Goal: Task Accomplishment & Management: Complete application form

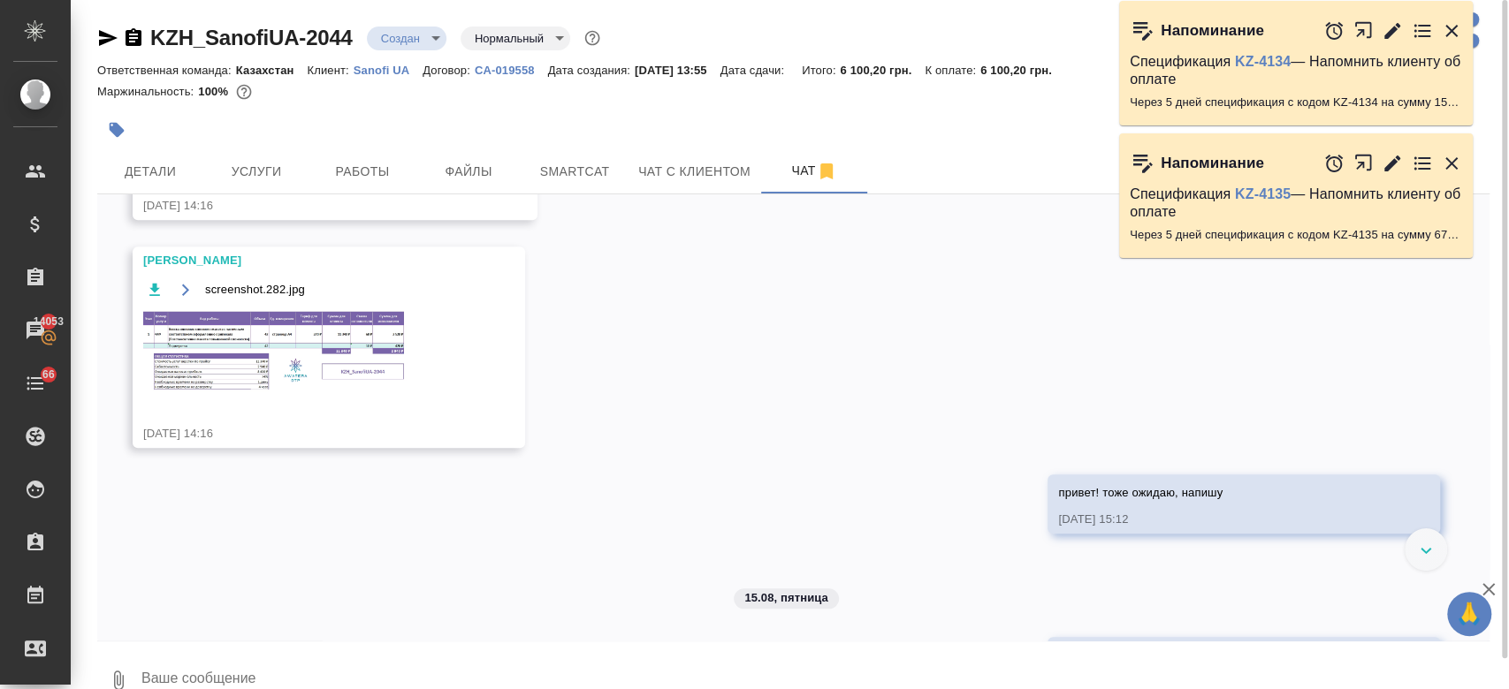
scroll to position [969, 0]
click at [328, 391] on img at bounding box center [275, 355] width 265 height 85
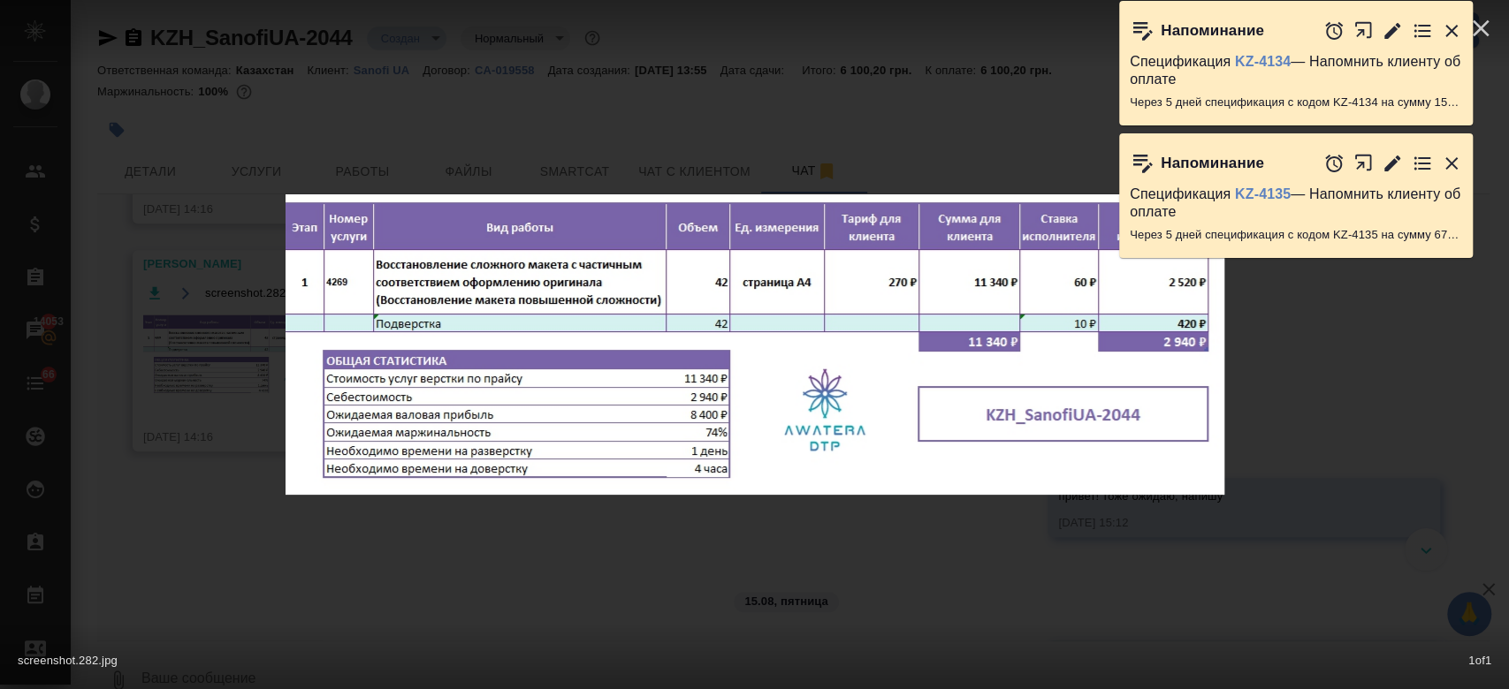
click at [1456, 27] on icon "button" at bounding box center [1450, 30] width 21 height 21
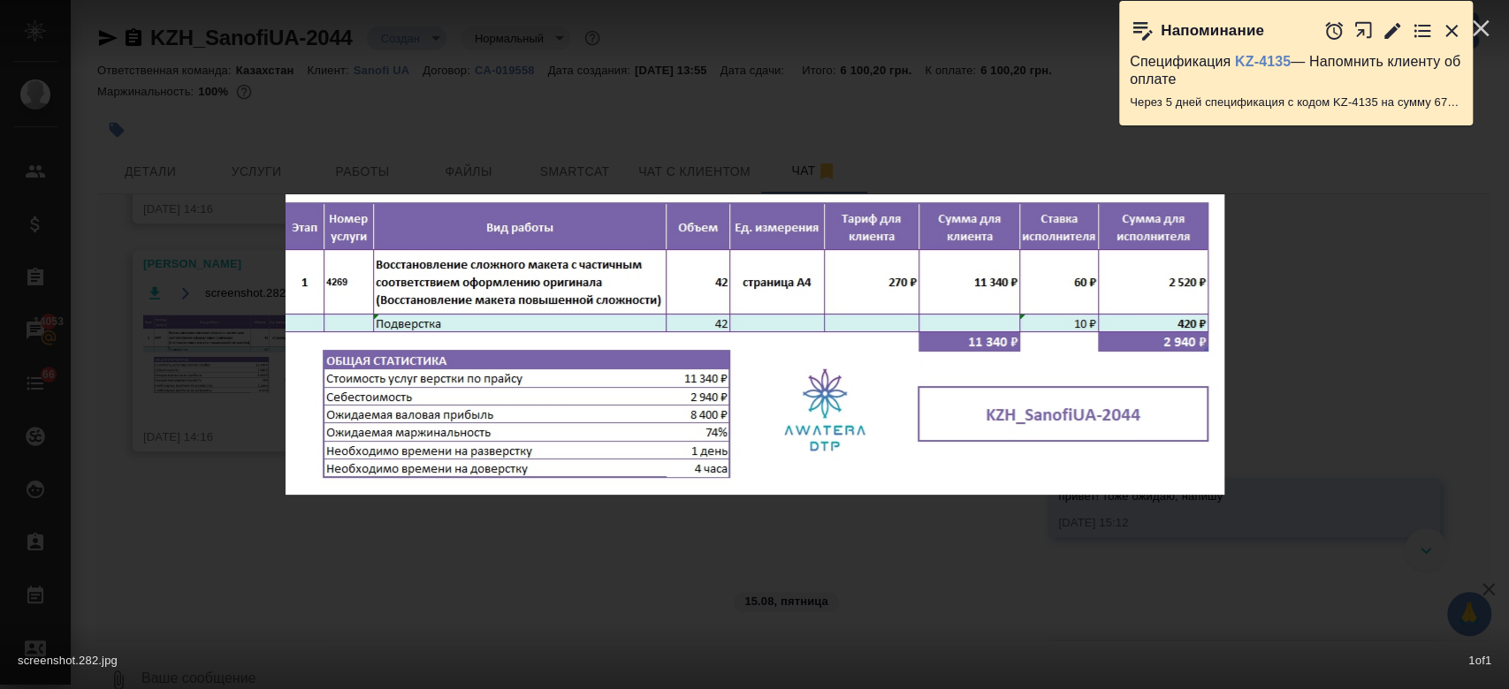
click at [1456, 27] on icon "button" at bounding box center [1450, 30] width 21 height 21
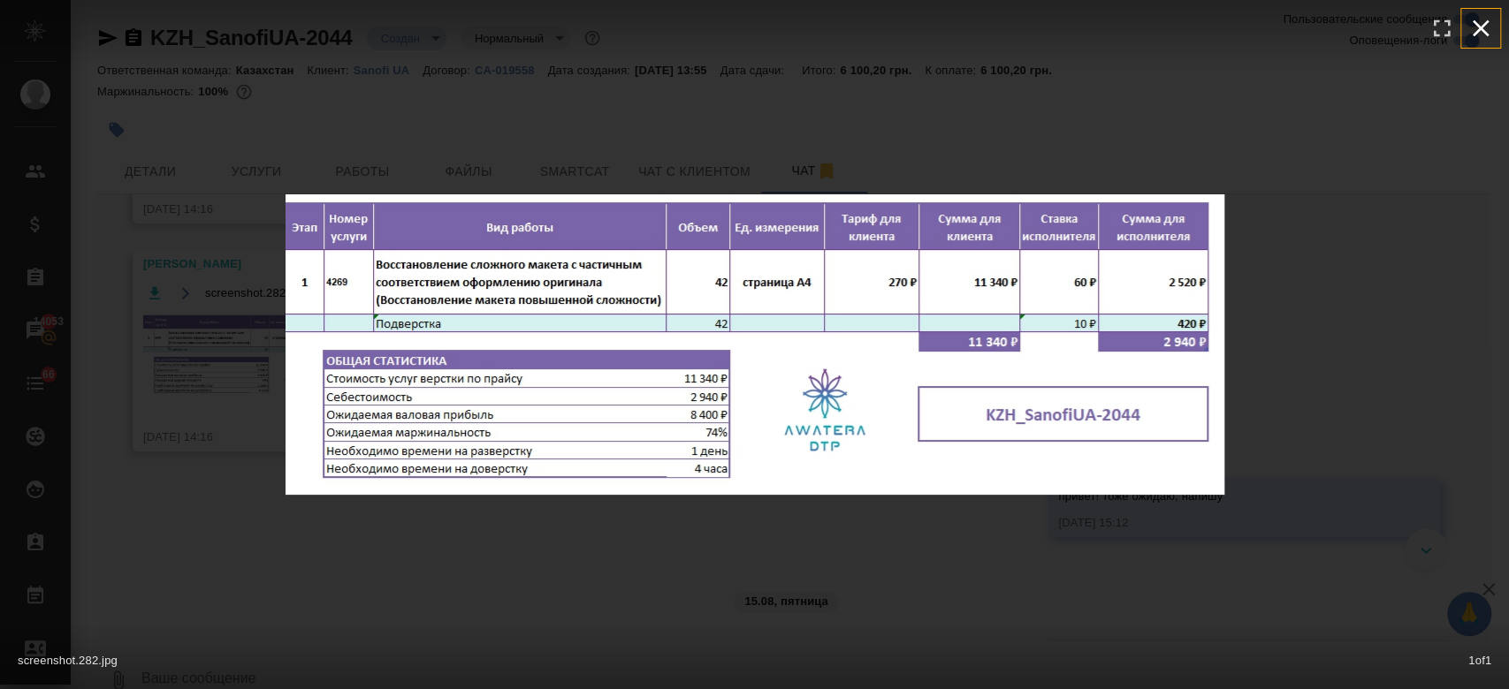
click at [1479, 34] on icon "button" at bounding box center [1480, 28] width 28 height 28
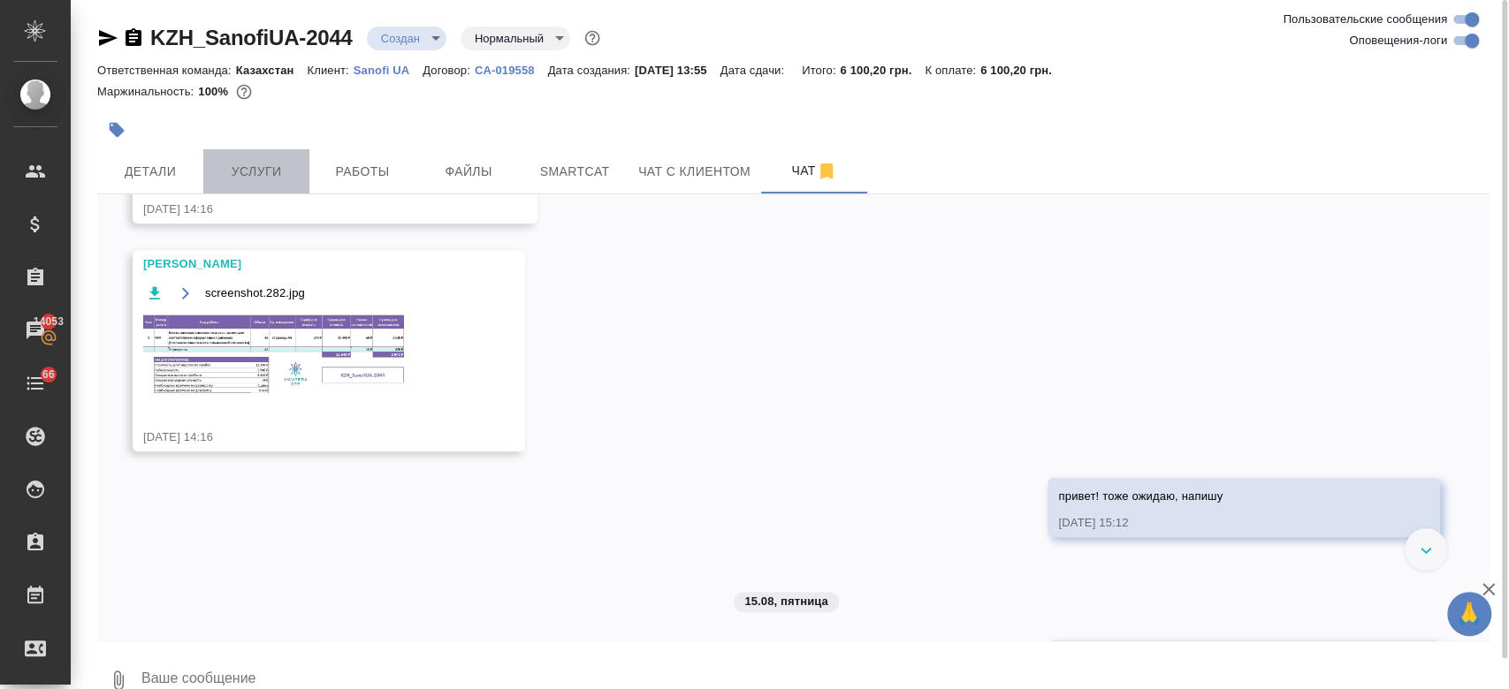
click at [266, 171] on span "Услуги" at bounding box center [256, 172] width 85 height 22
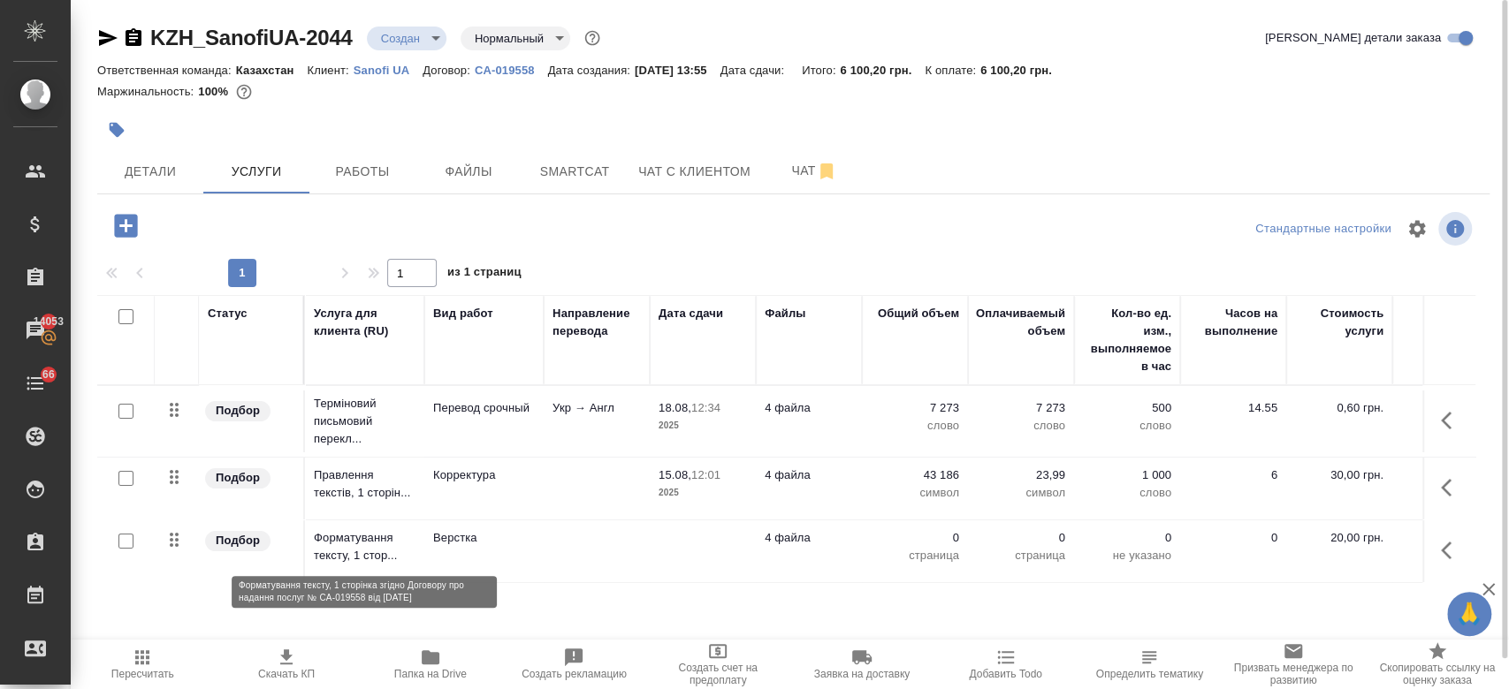
click at [342, 545] on p "Форматування тексту, 1 стор..." at bounding box center [365, 546] width 102 height 35
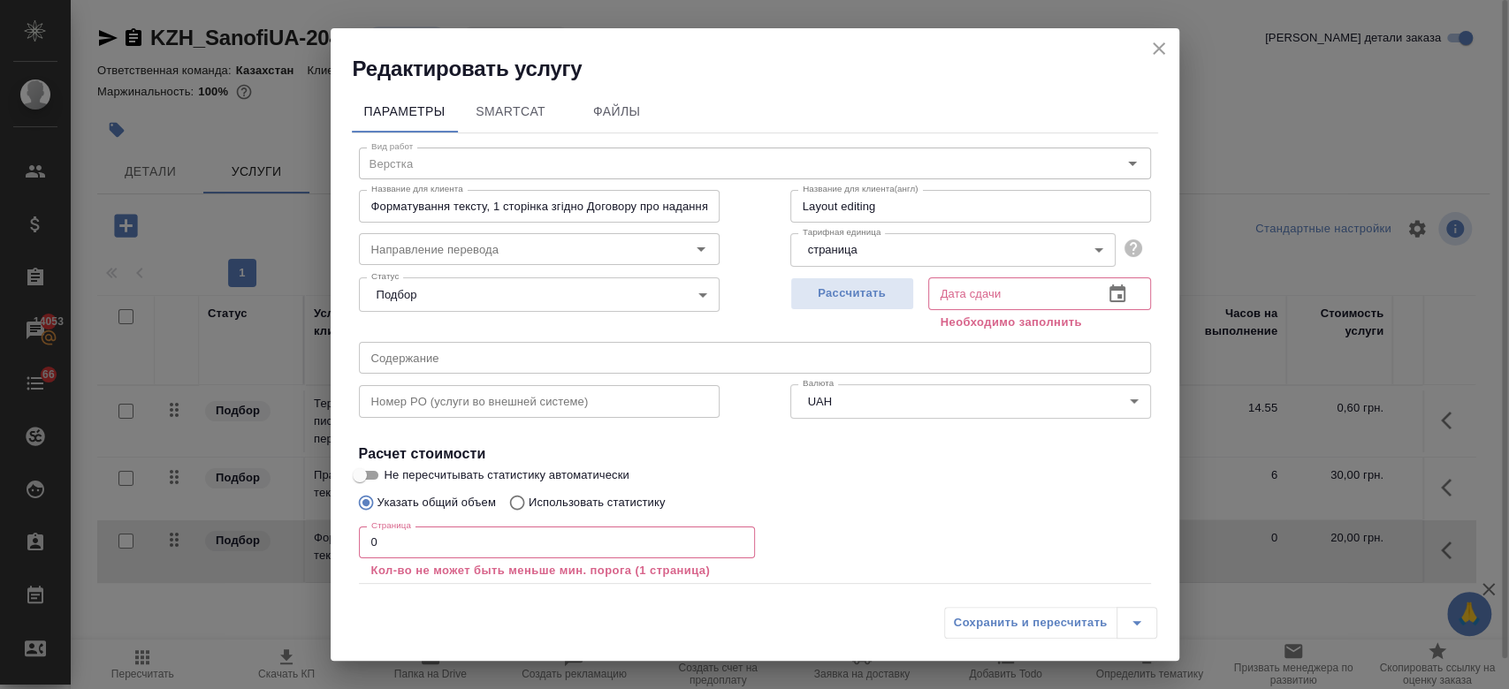
scroll to position [97, 0]
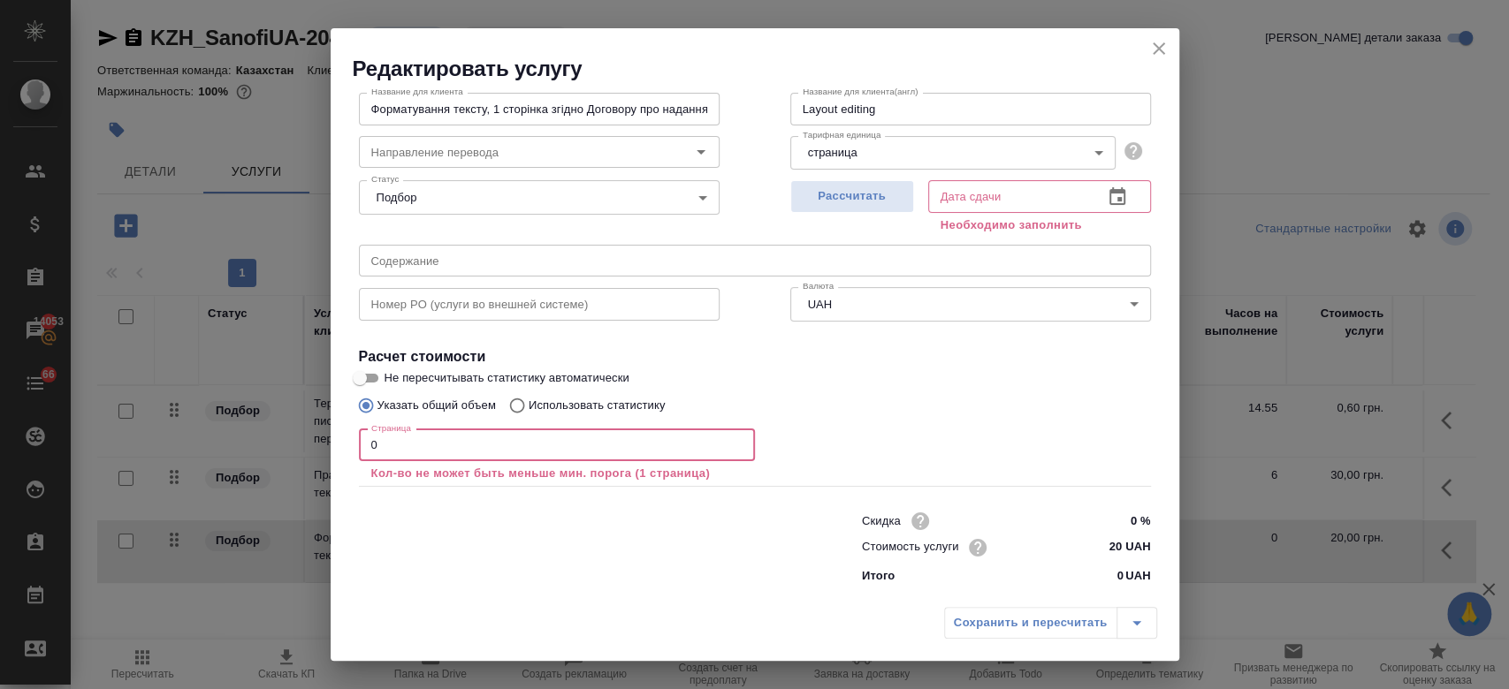
click at [418, 440] on input "0" at bounding box center [557, 445] width 396 height 32
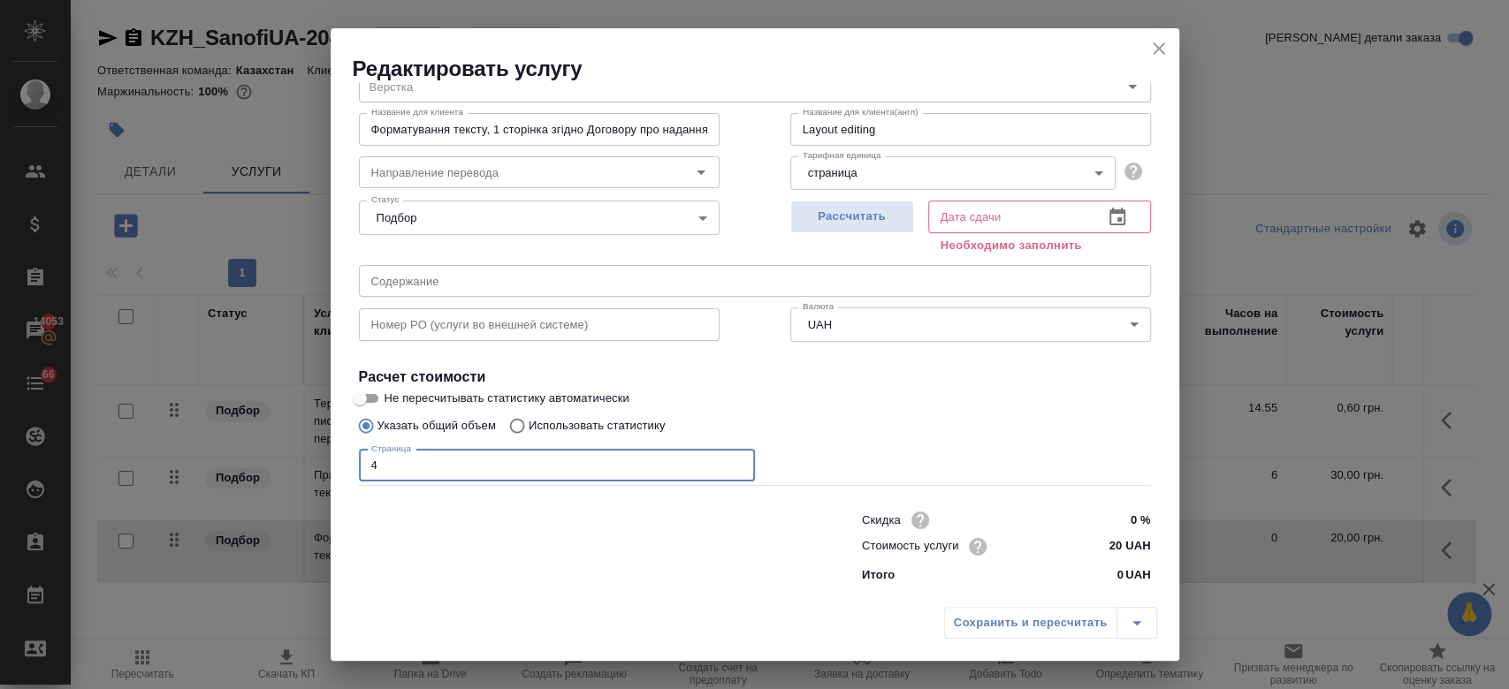
scroll to position [76, 0]
type input "44"
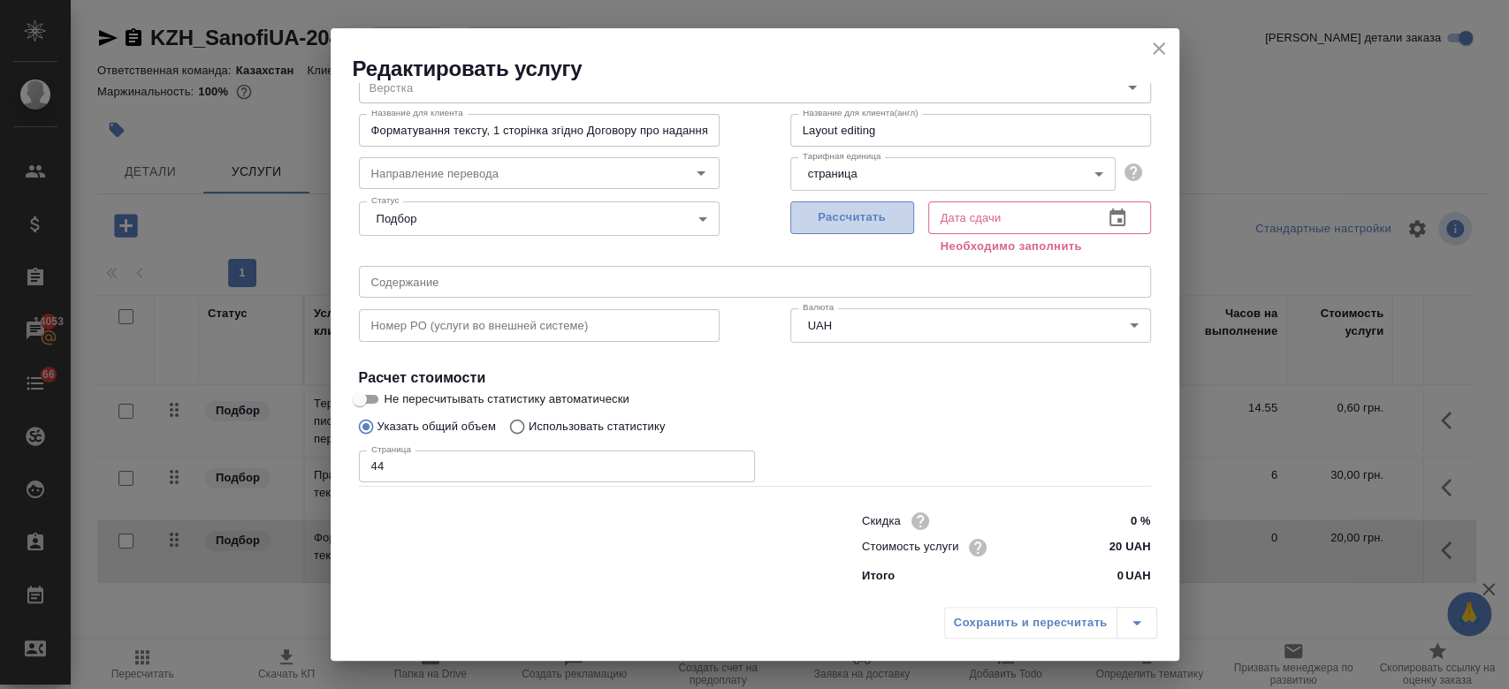
click at [872, 217] on span "Рассчитать" at bounding box center [852, 218] width 104 height 20
type input "[DATE] 07:15"
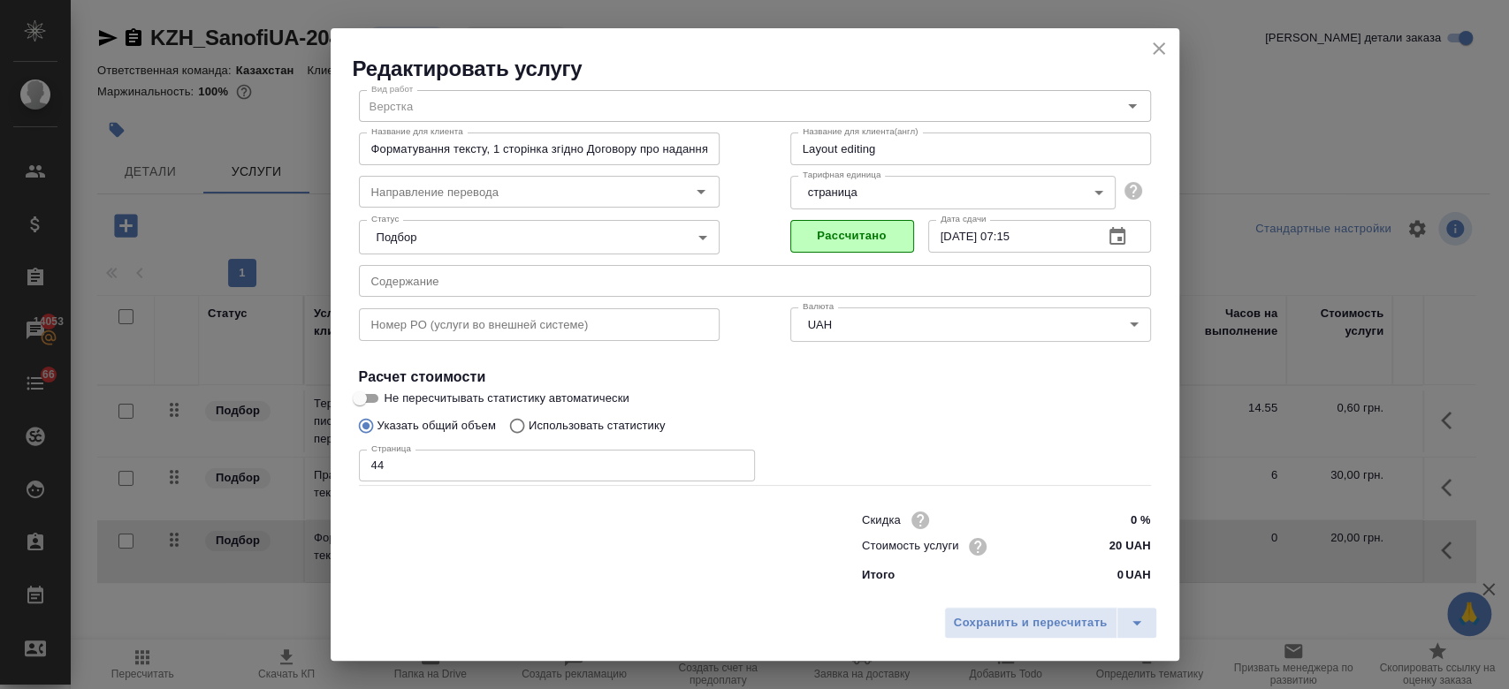
scroll to position [57, 0]
click at [1006, 628] on span "Сохранить и пересчитать" at bounding box center [1031, 623] width 154 height 20
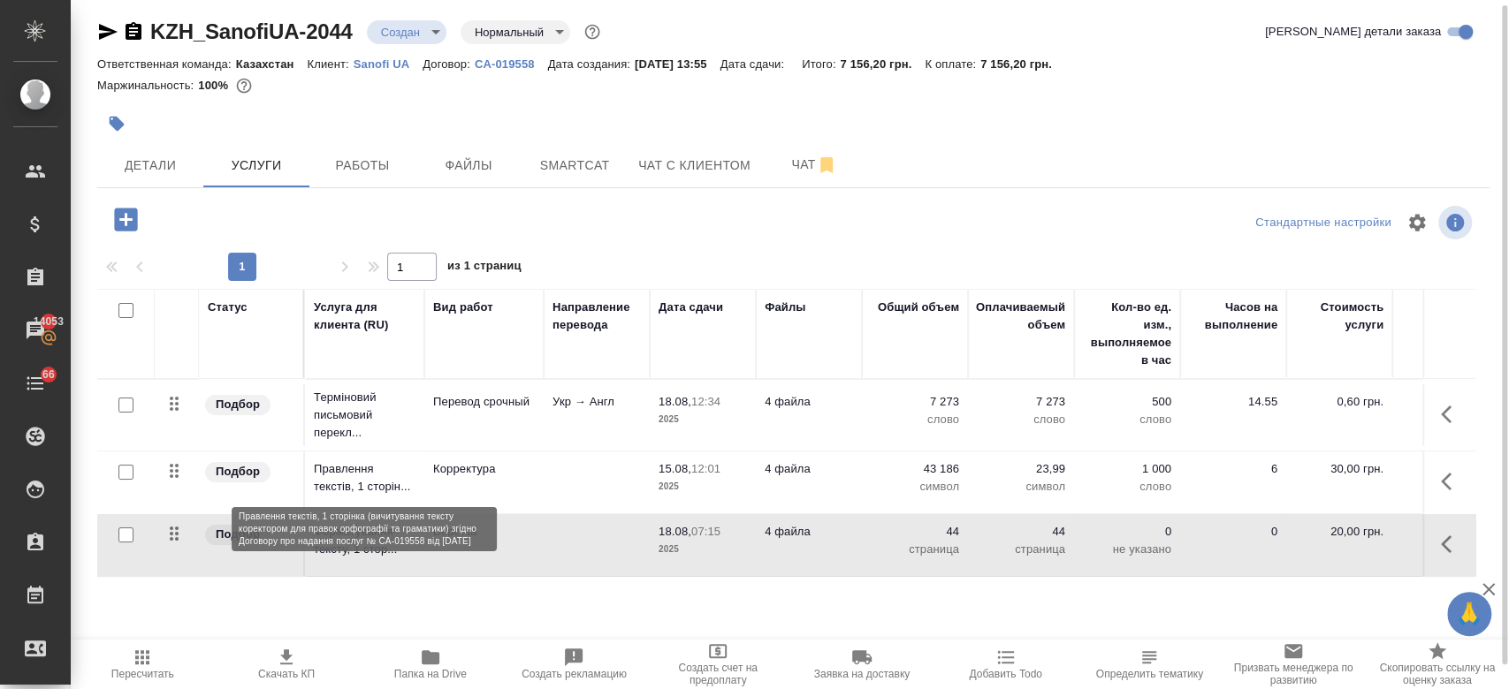
scroll to position [0, 288]
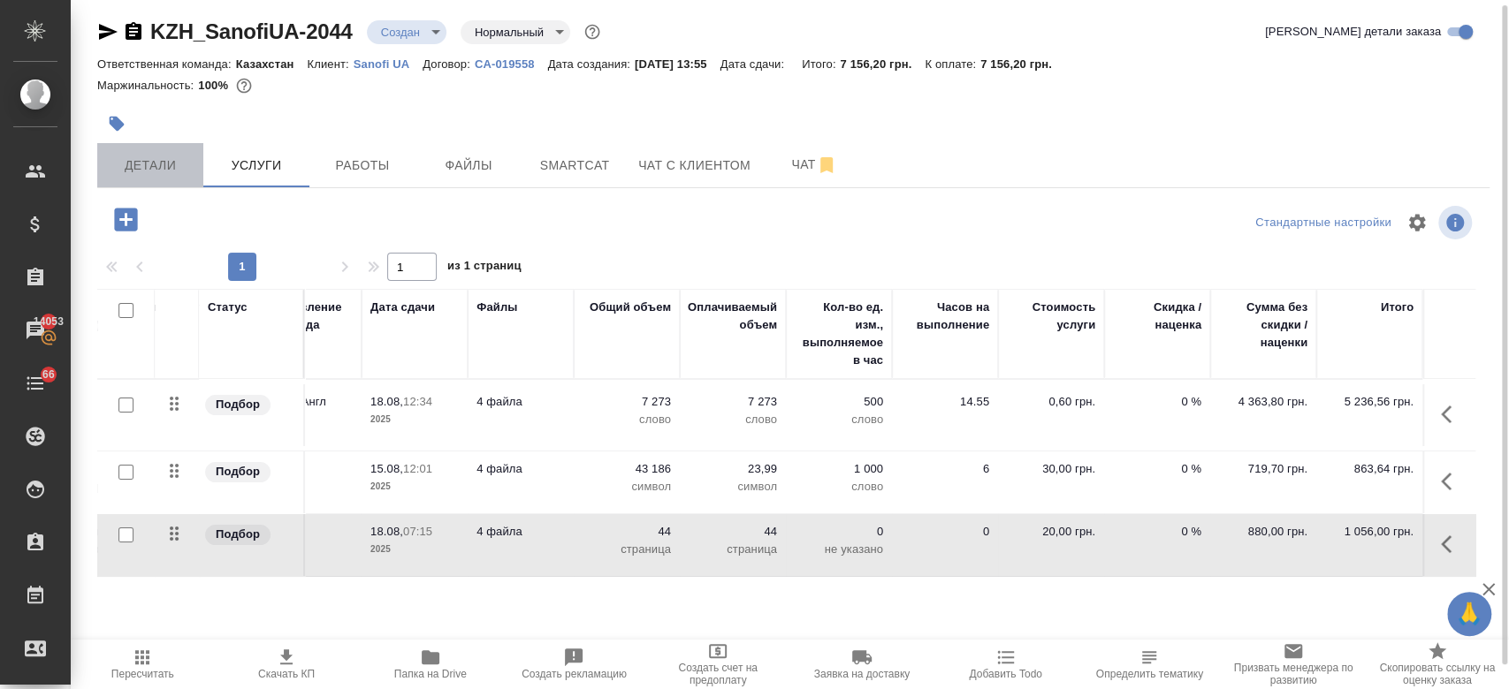
click at [144, 152] on button "Детали" at bounding box center [150, 165] width 106 height 44
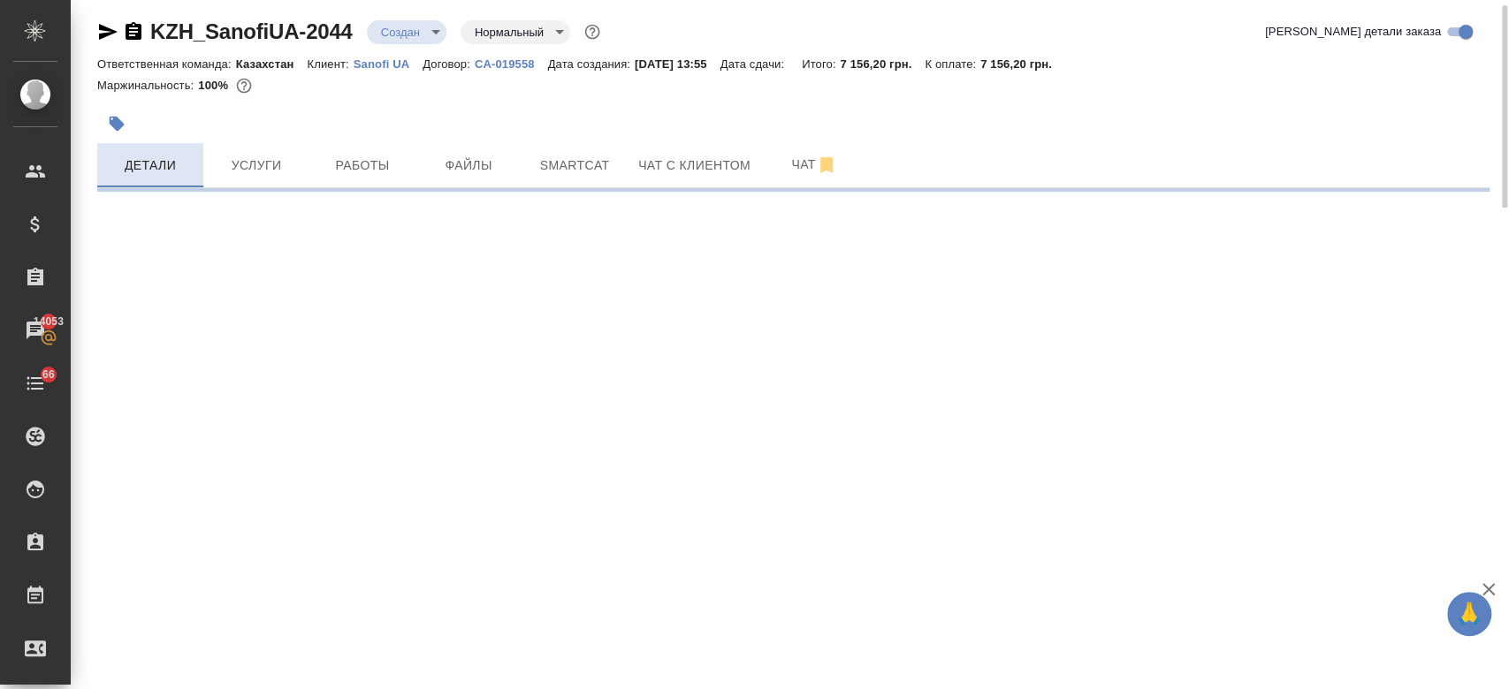
select select "RU"
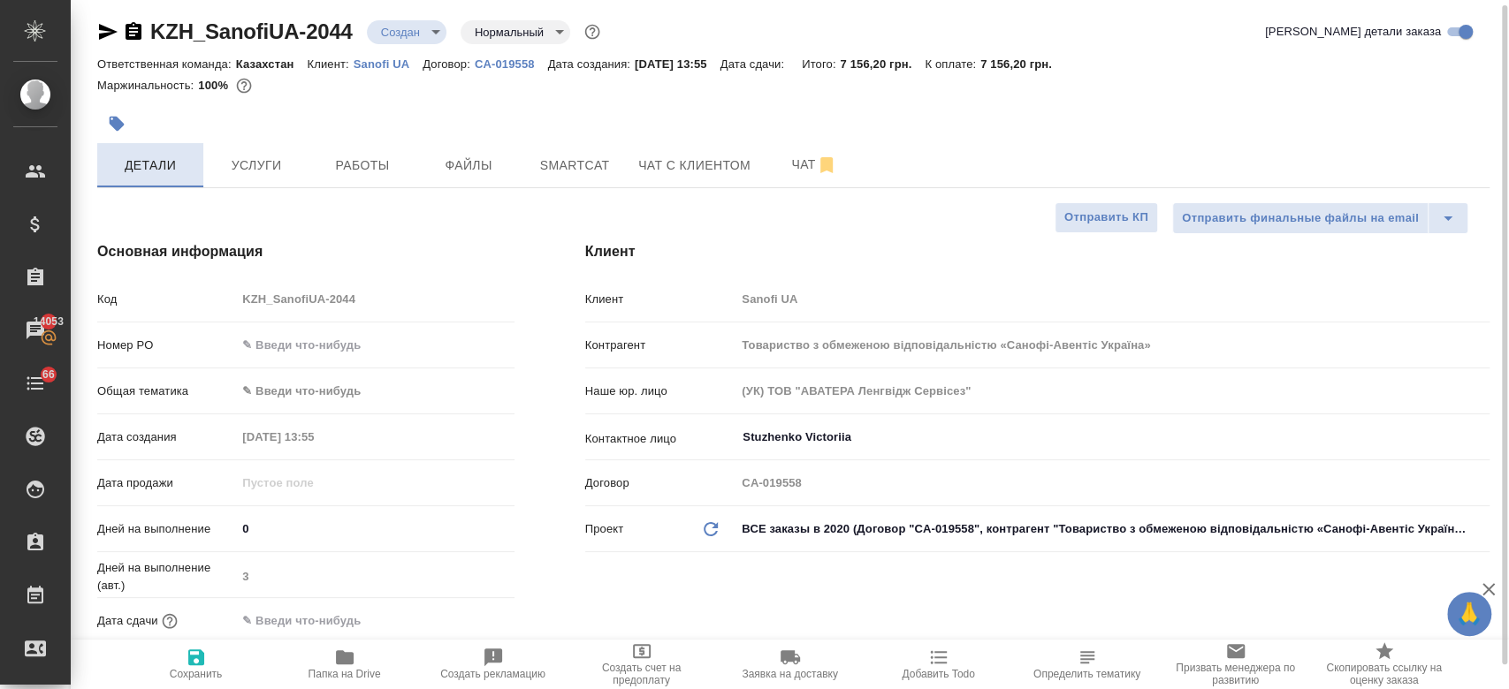
type textarea "x"
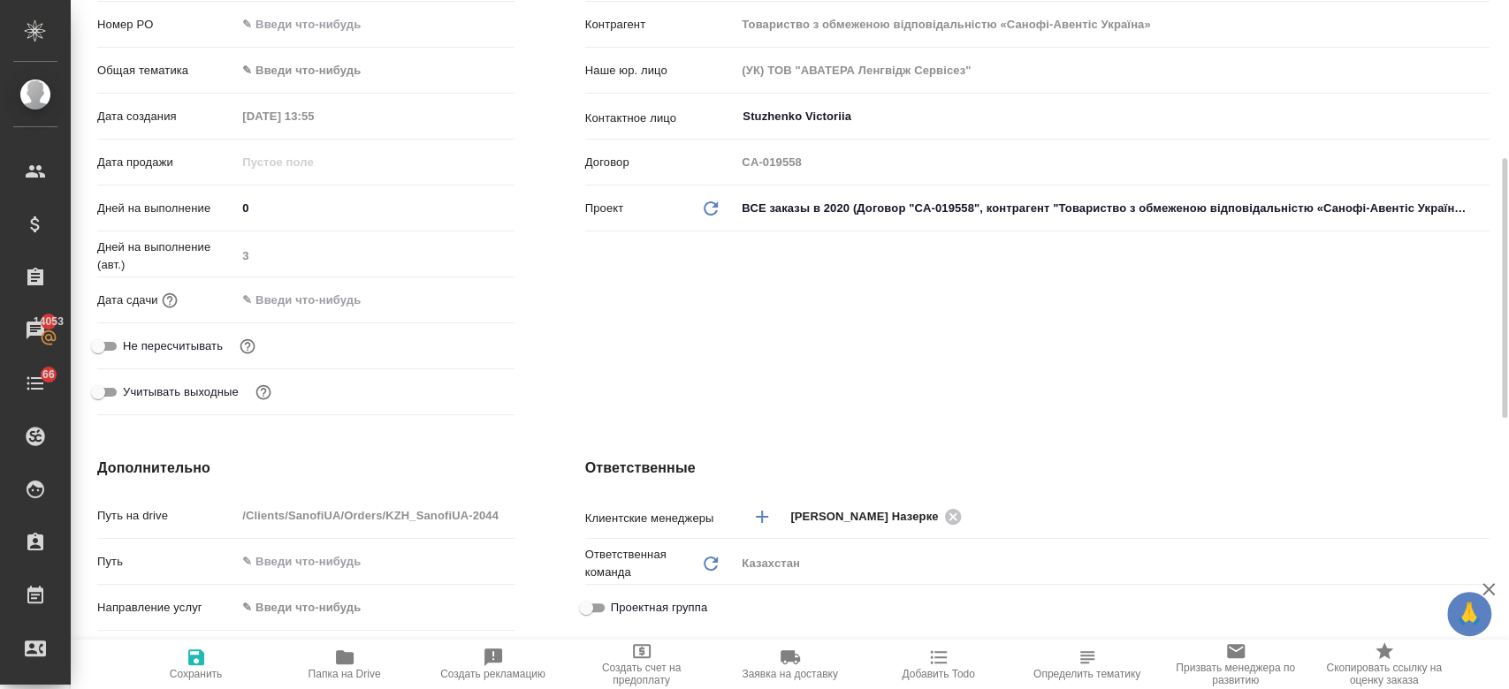
scroll to position [365, 0]
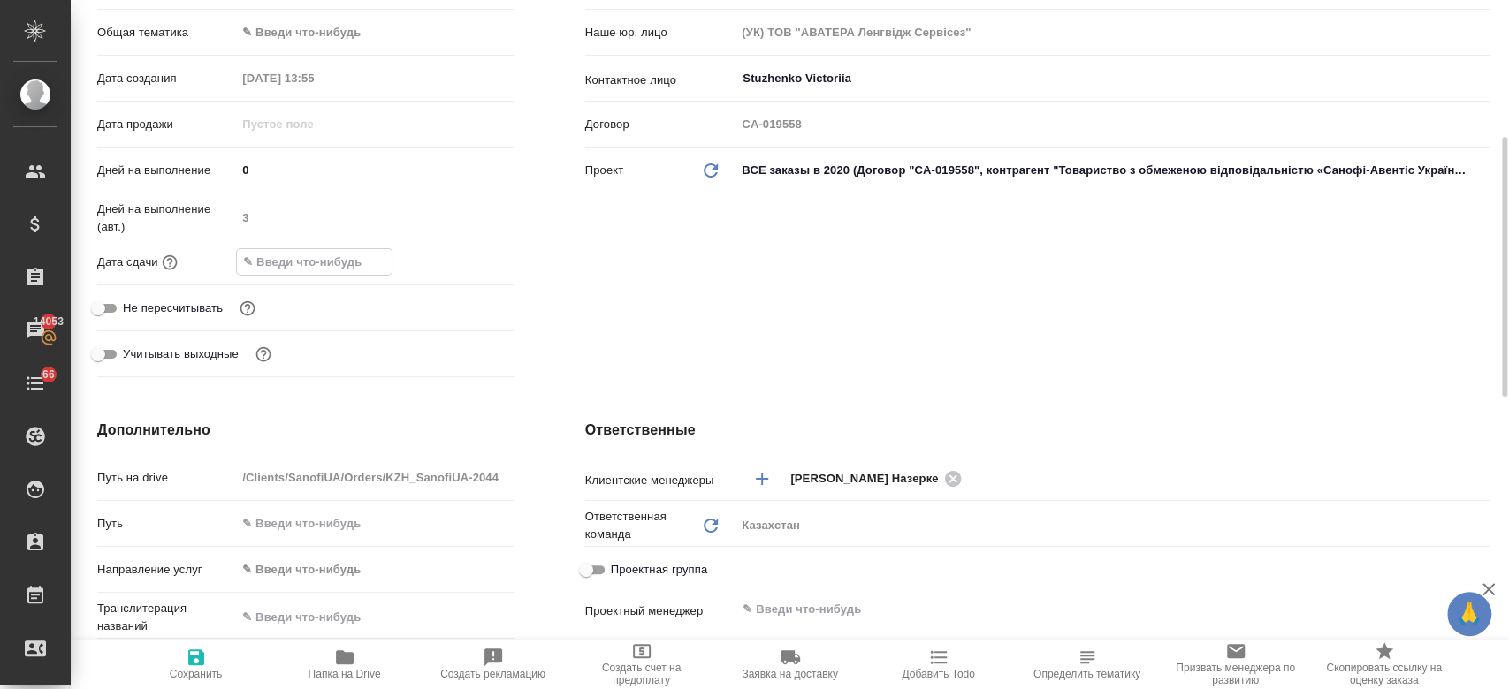
click at [315, 260] on input "text" at bounding box center [314, 262] width 155 height 26
click at [463, 264] on icon "button" at bounding box center [463, 261] width 16 height 18
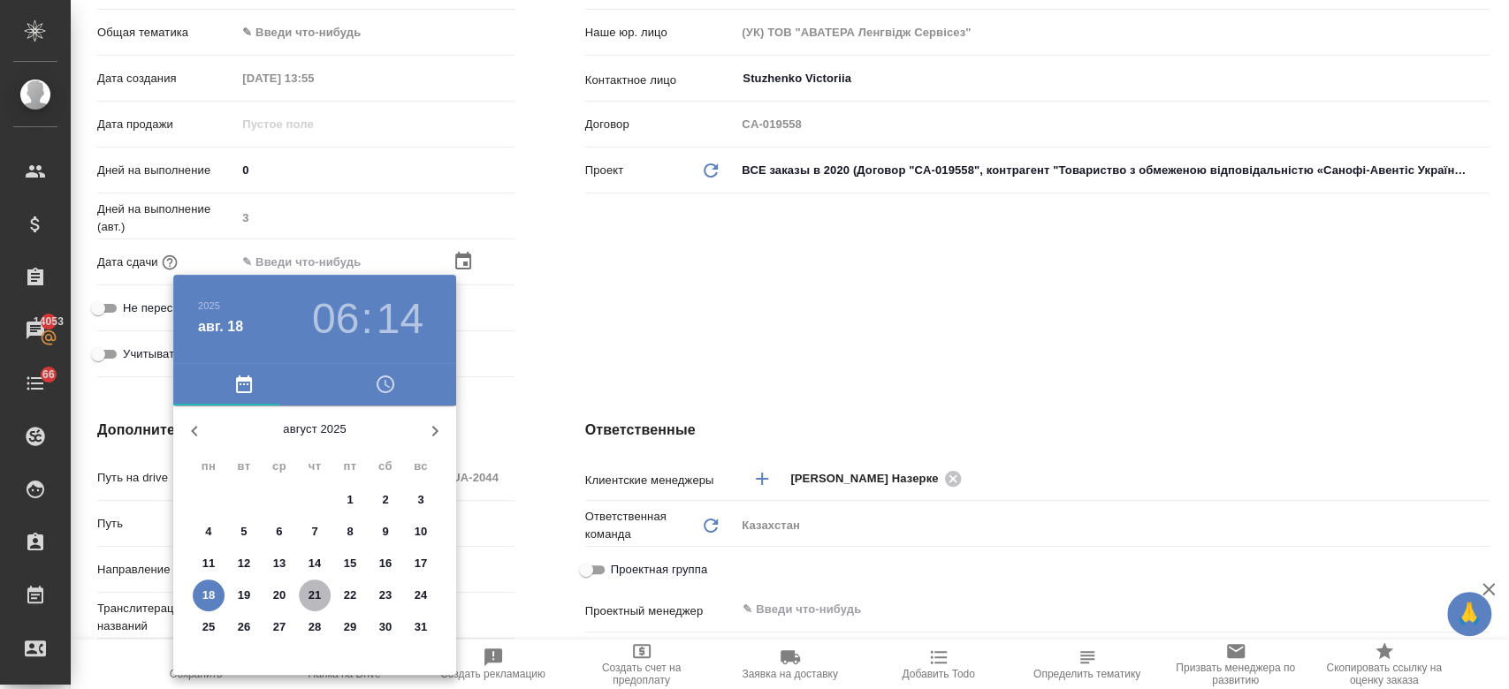
click at [315, 590] on p "21" at bounding box center [314, 596] width 13 height 18
type input "[DATE] 06:14"
type textarea "x"
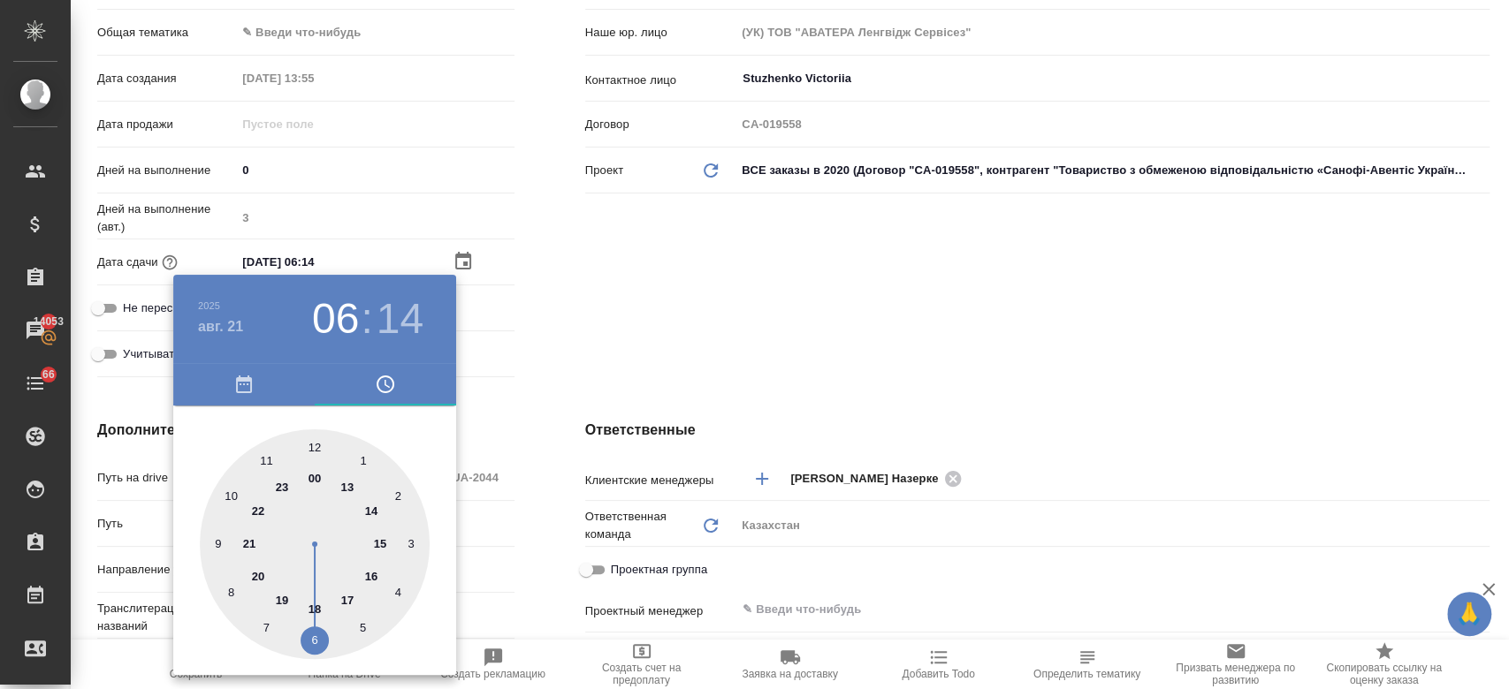
click at [311, 610] on div at bounding box center [315, 544] width 230 height 230
type input "[DATE] 18:14"
type textarea "x"
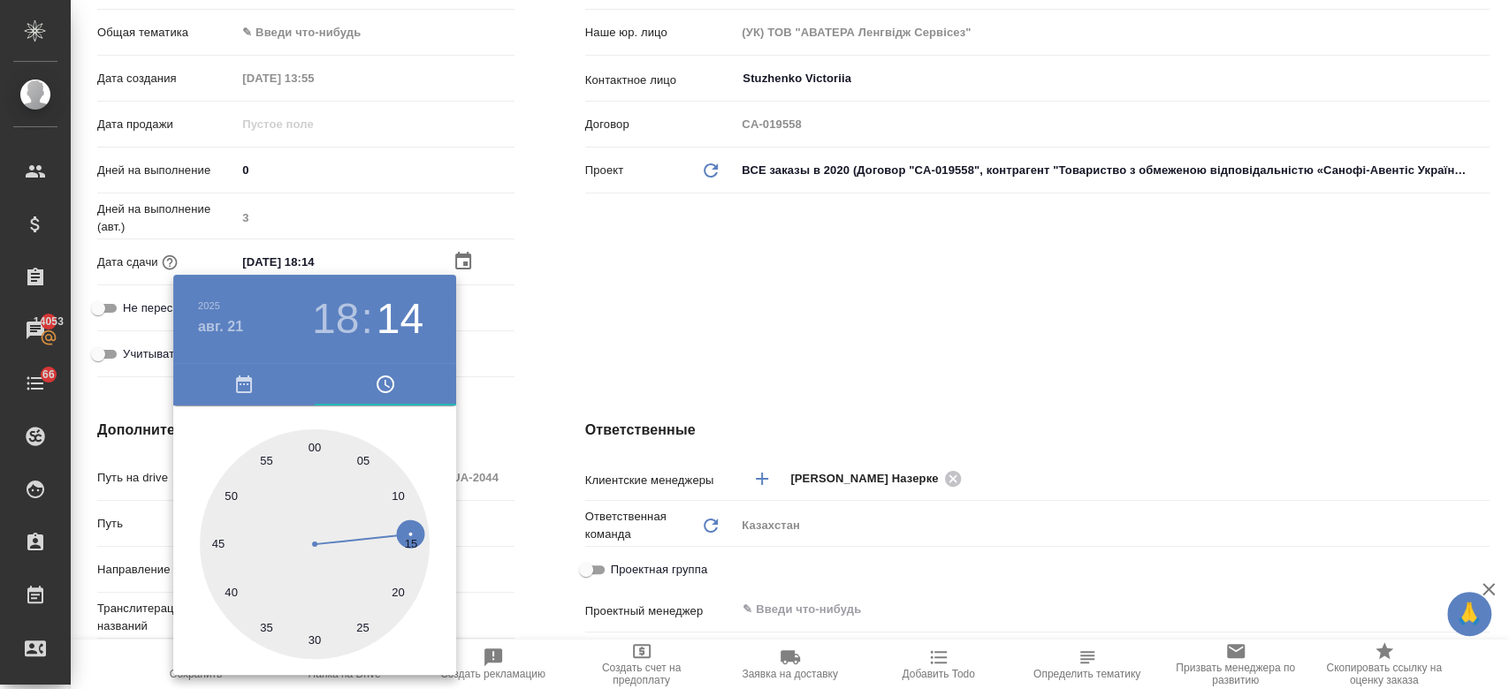
click at [314, 639] on div at bounding box center [315, 544] width 230 height 230
type input "[DATE] 18:30"
type textarea "x"
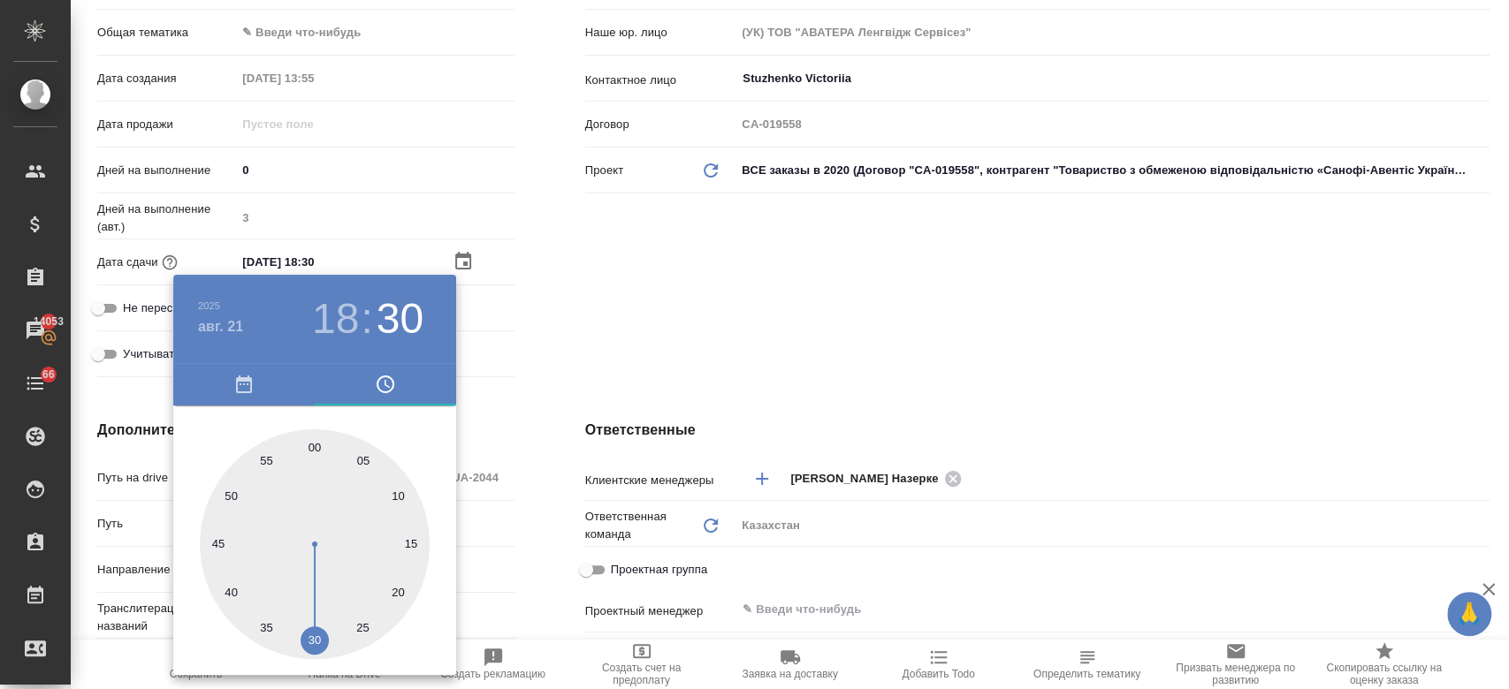
click at [308, 446] on div at bounding box center [315, 544] width 230 height 230
type input "[DATE] 18:59"
type textarea "x"
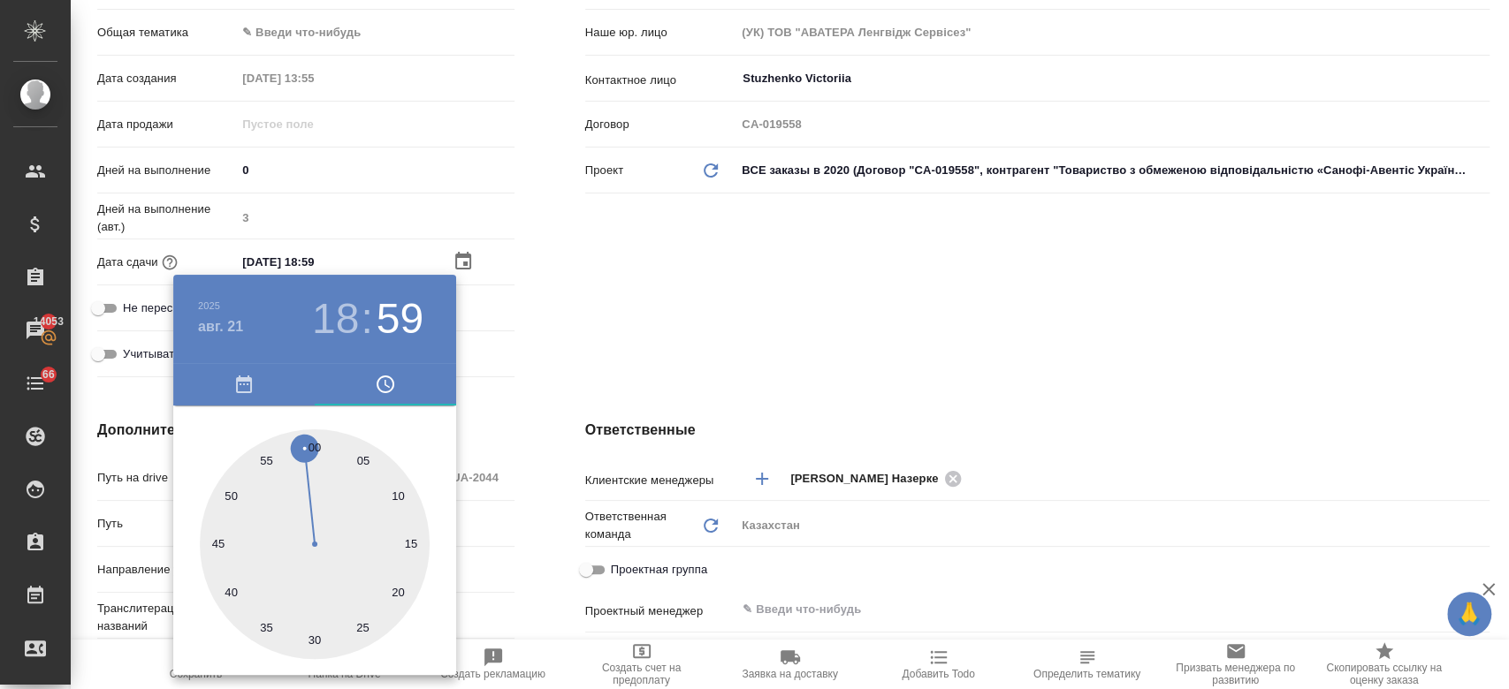
click at [312, 445] on div at bounding box center [315, 544] width 230 height 230
type input "[DATE] 18:00"
type textarea "x"
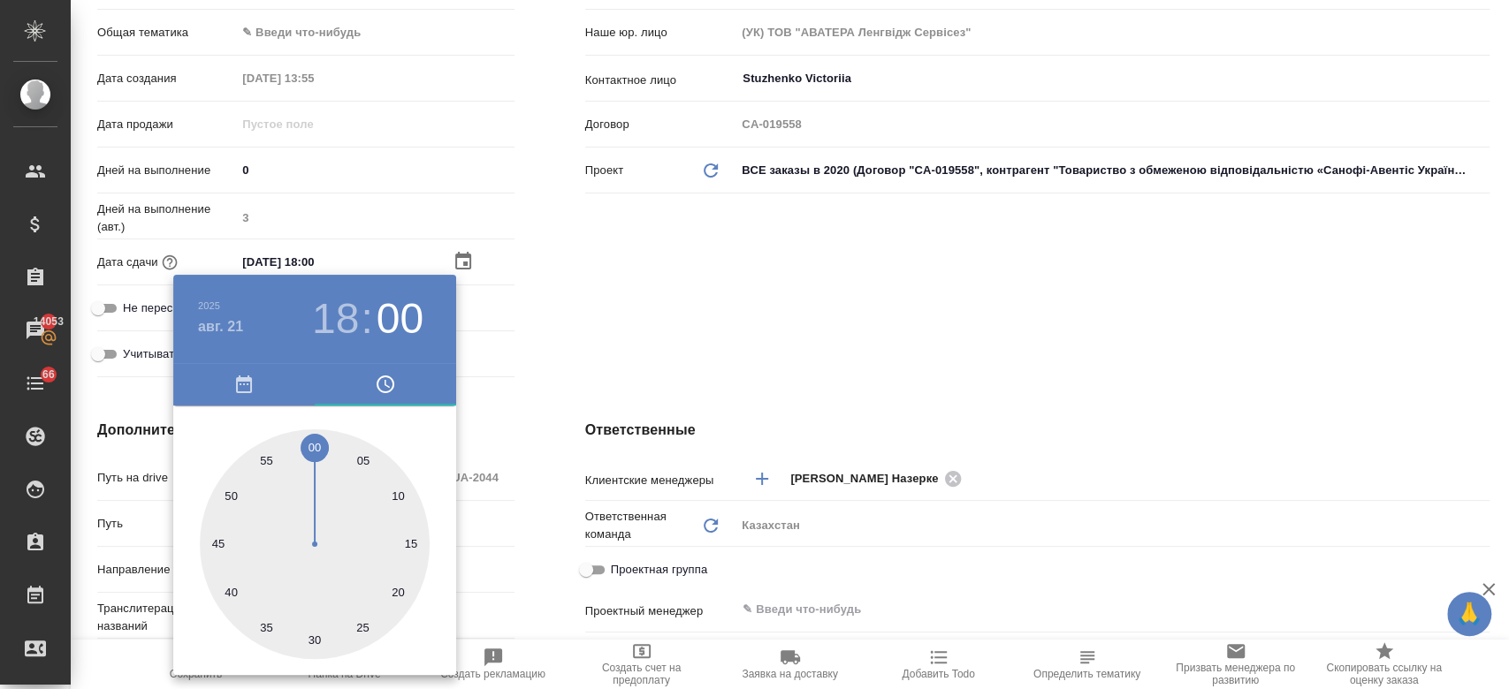
click at [587, 308] on div at bounding box center [754, 344] width 1509 height 689
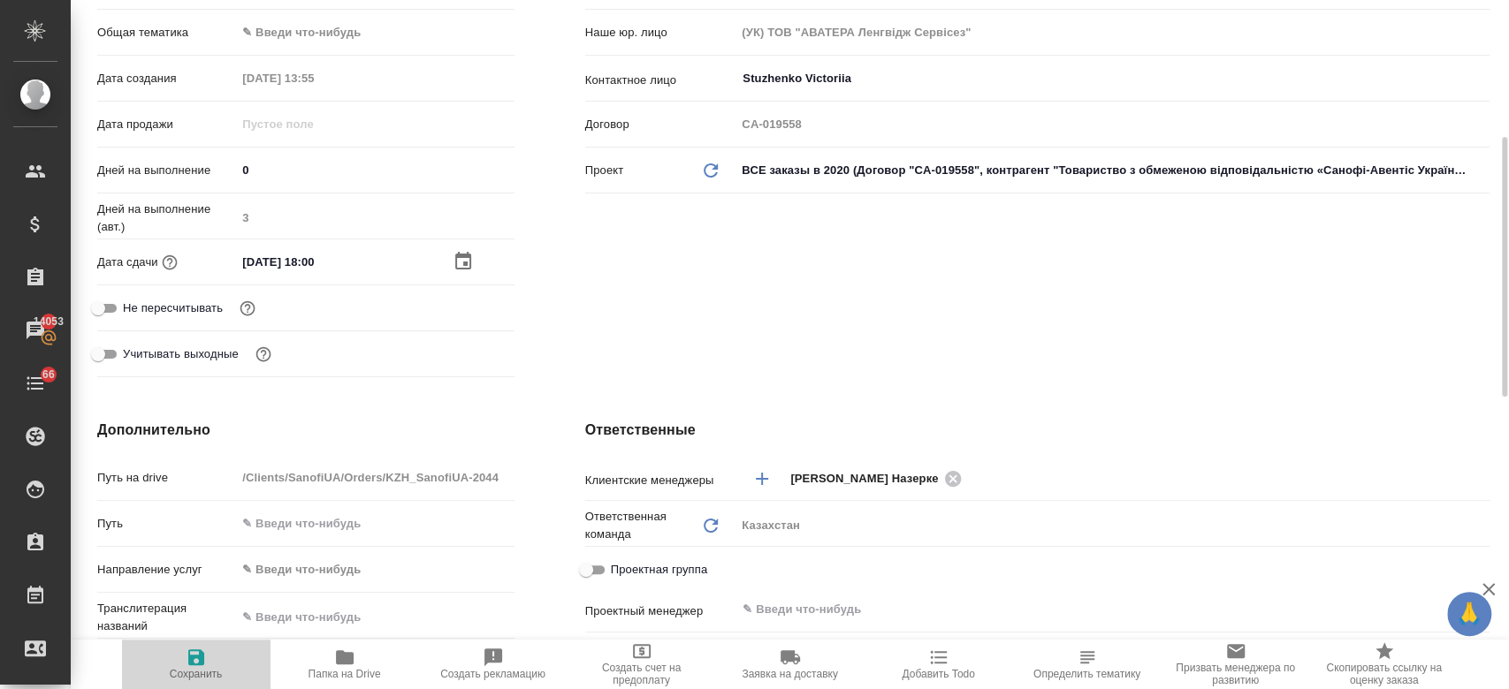
click at [198, 676] on span "Сохранить" at bounding box center [196, 674] width 53 height 12
type textarea "x"
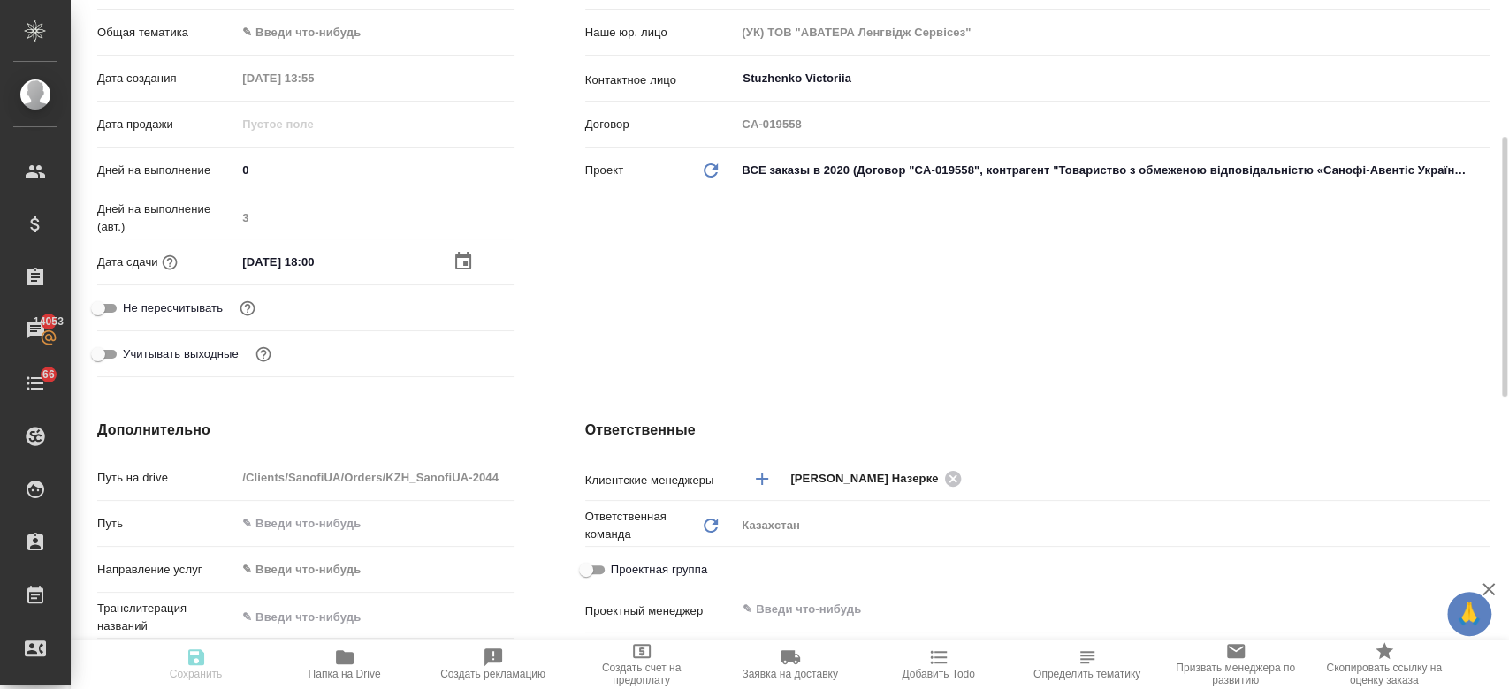
type textarea "x"
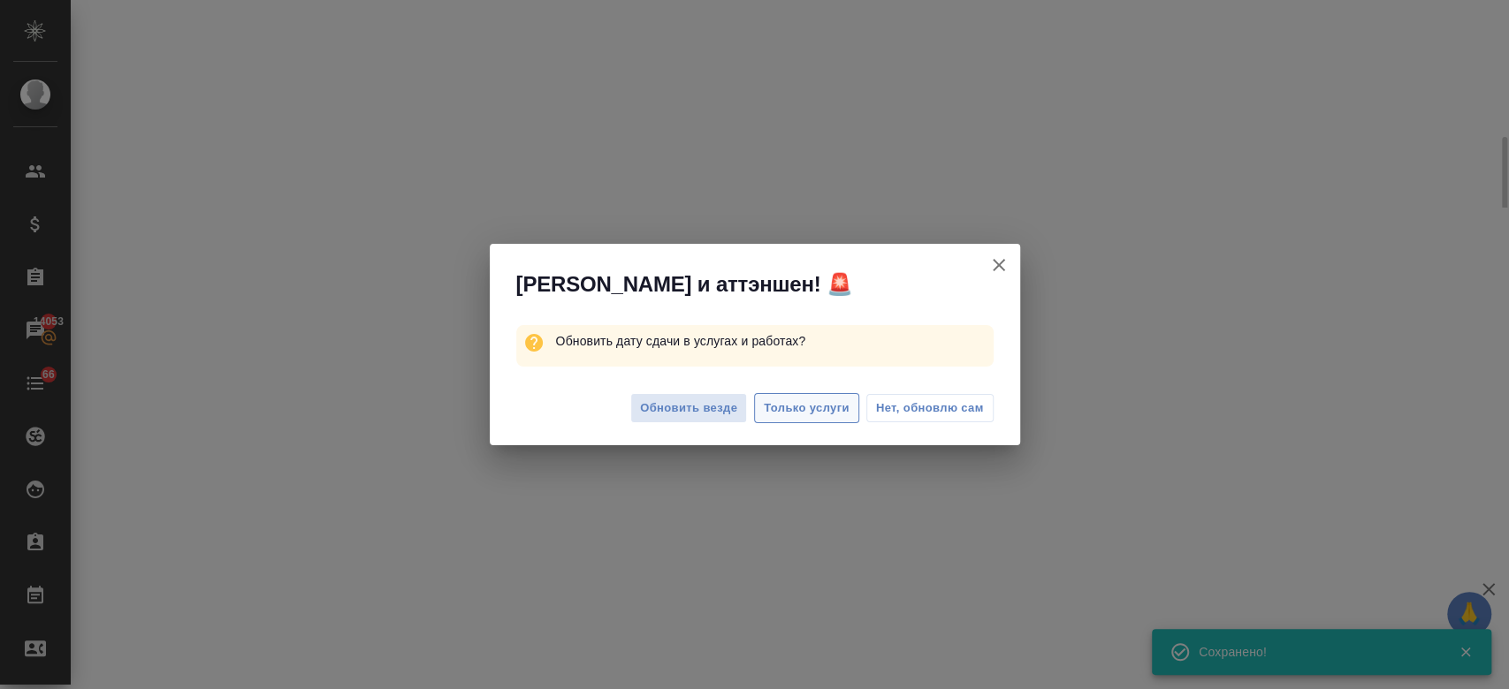
select select "RU"
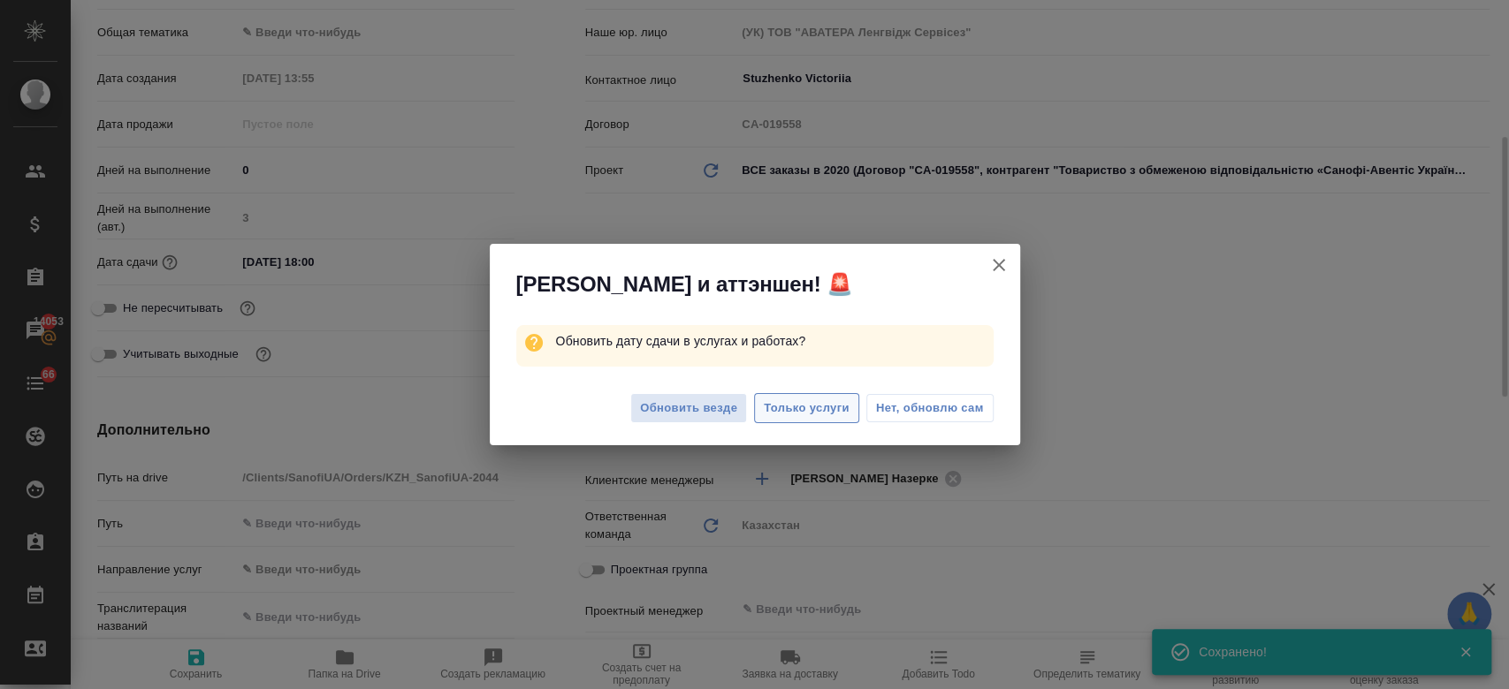
type textarea "x"
click at [810, 408] on span "Только услуги" at bounding box center [807, 409] width 86 height 20
type textarea "x"
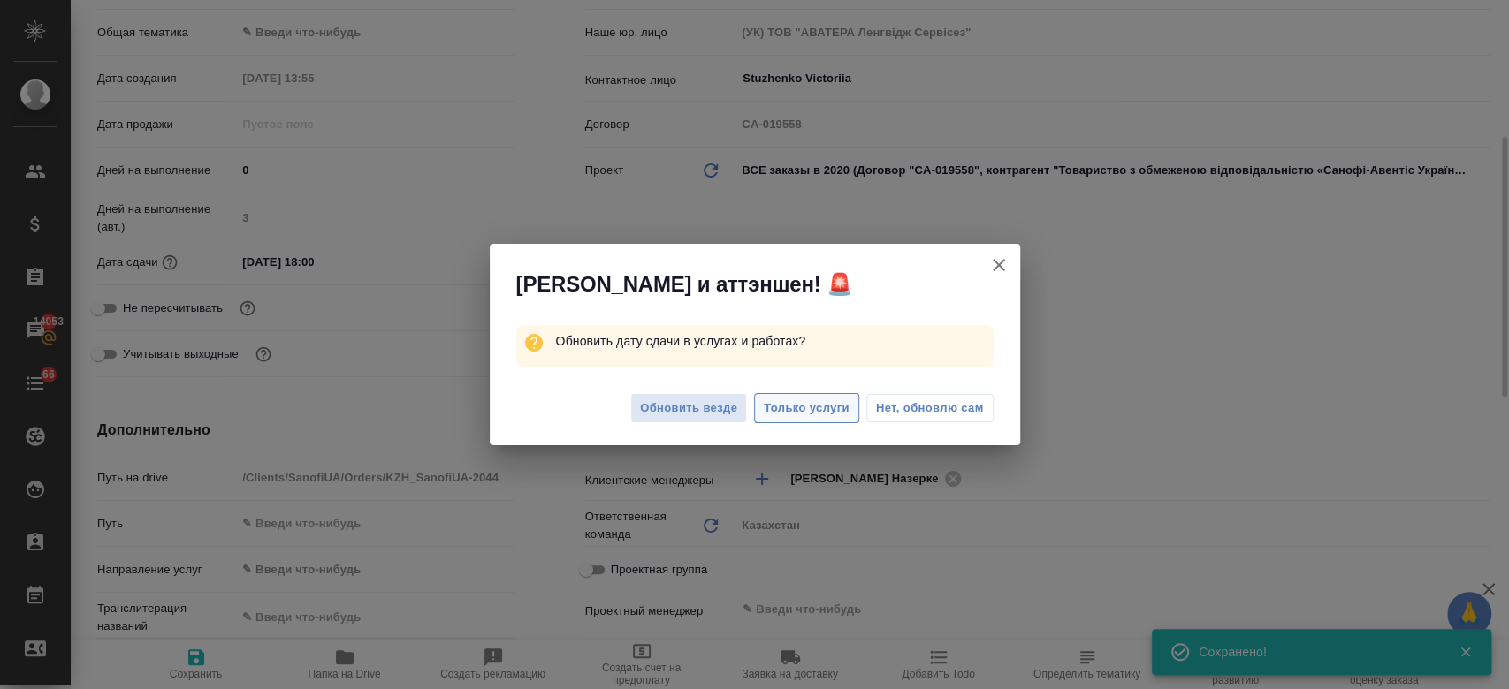
type textarea "x"
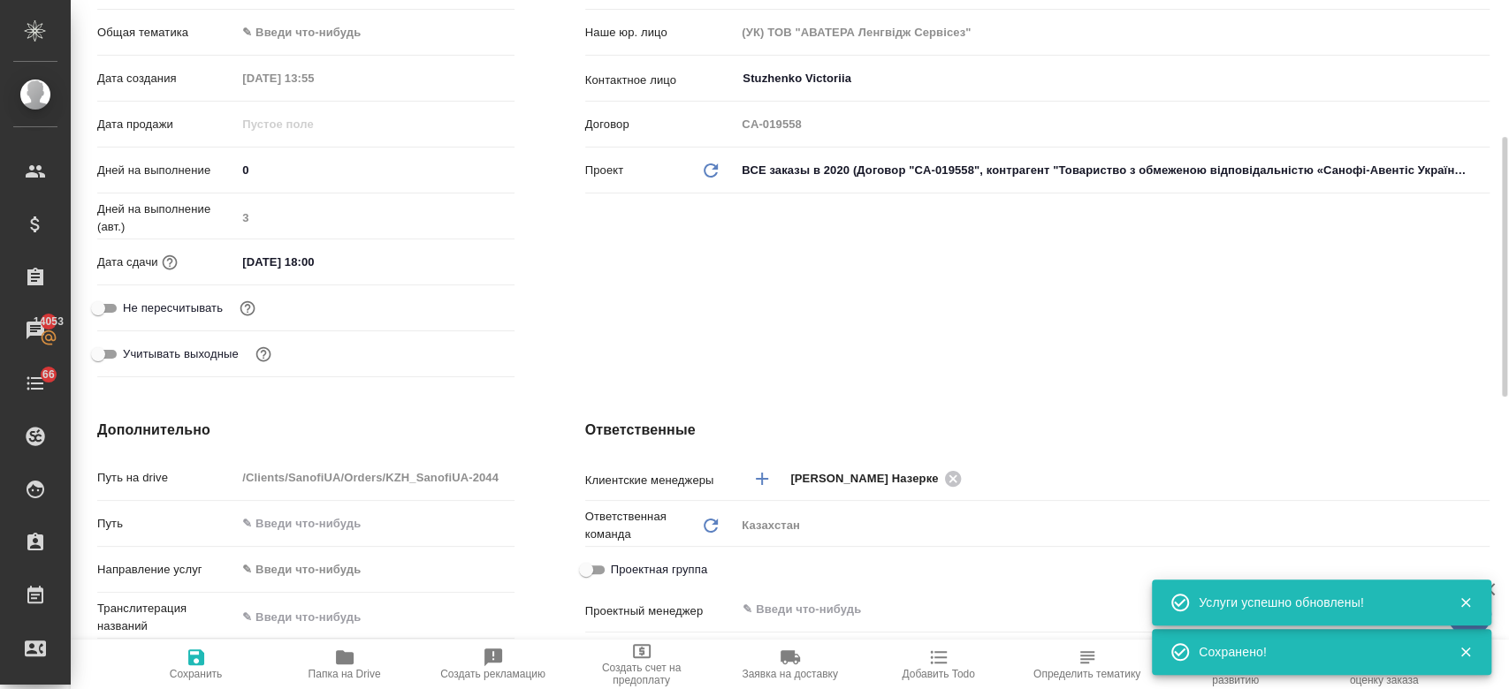
scroll to position [0, 0]
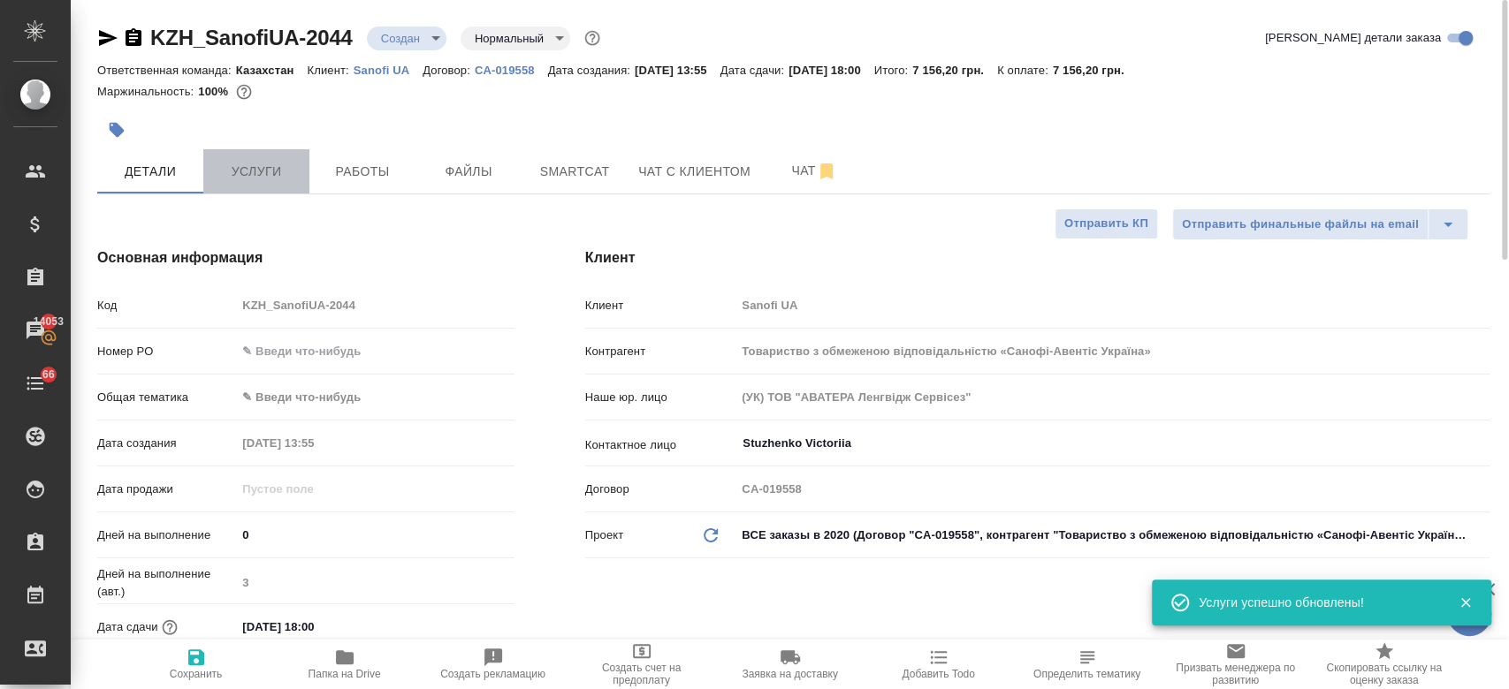
click at [242, 164] on span "Услуги" at bounding box center [256, 172] width 85 height 22
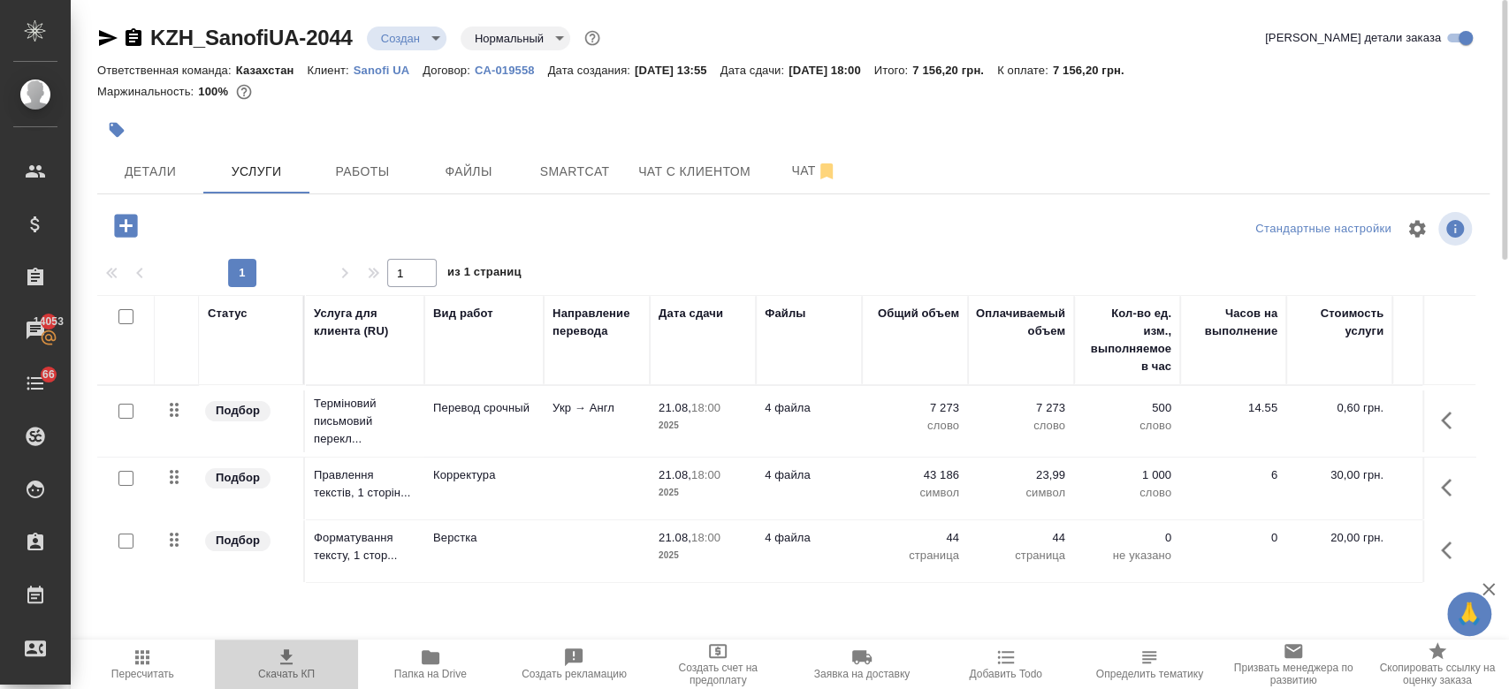
click at [294, 652] on icon "button" at bounding box center [286, 657] width 21 height 21
